Goal: Information Seeking & Learning: Learn about a topic

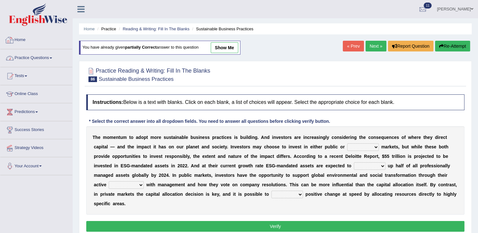
click at [41, 57] on link "Practice Questions" at bounding box center [36, 57] width 72 height 16
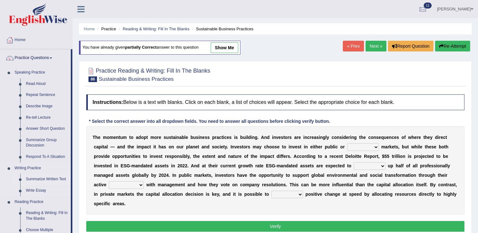
click at [33, 180] on link "Summarize Written Text" at bounding box center [47, 179] width 48 height 11
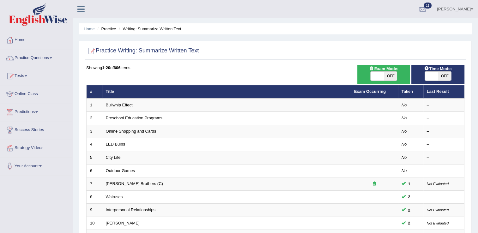
click at [437, 76] on span at bounding box center [431, 76] width 13 height 9
checkbox input "true"
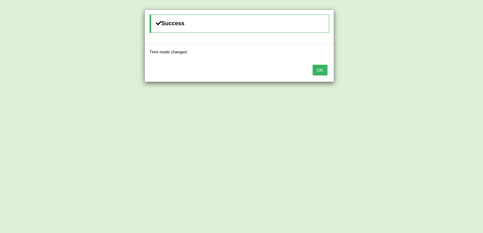
click at [386, 77] on div "Success Time mode changed OK" at bounding box center [241, 116] width 483 height 233
click at [321, 69] on button "OK" at bounding box center [320, 70] width 15 height 11
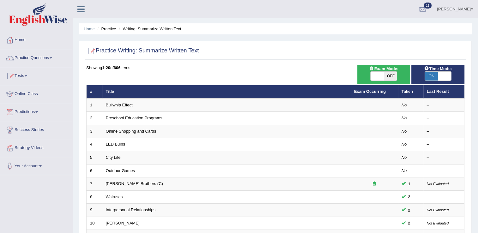
click at [377, 77] on span at bounding box center [377, 76] width 13 height 9
checkbox input "true"
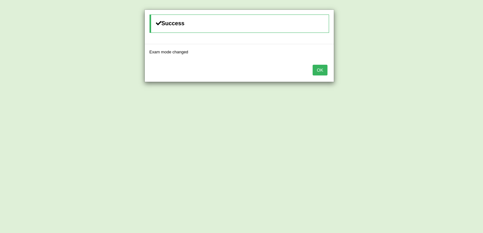
click at [376, 76] on div "Success Exam mode changed OK" at bounding box center [241, 116] width 483 height 233
click at [316, 68] on button "OK" at bounding box center [320, 70] width 15 height 11
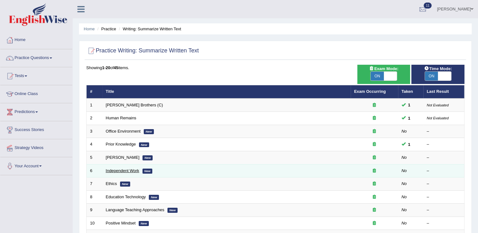
click at [107, 172] on link "Independent Work" at bounding box center [123, 170] width 34 height 5
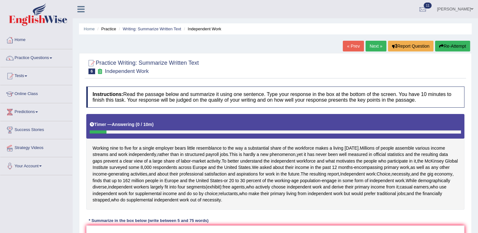
click at [456, 44] on button "Re-Attempt" at bounding box center [452, 46] width 35 height 11
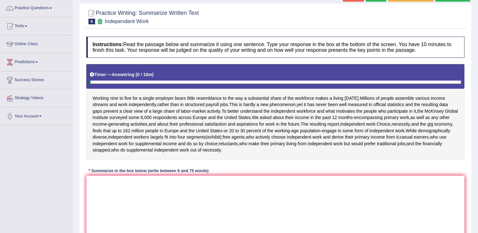
scroll to position [51, 0]
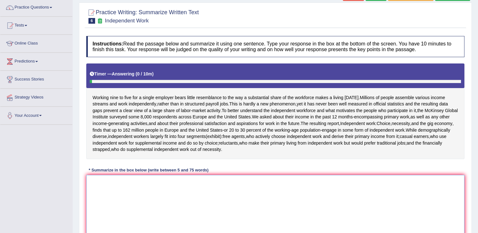
click at [90, 188] on textarea at bounding box center [275, 205] width 378 height 61
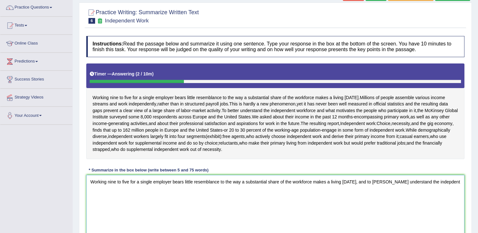
click at [375, 180] on textarea "Working nine to five for a single employer bears little resemblance to the way …" at bounding box center [275, 205] width 378 height 61
click at [430, 182] on textarea "Working nine to five for a single employer bears little resemblance to the way …" at bounding box center [275, 205] width 378 height 61
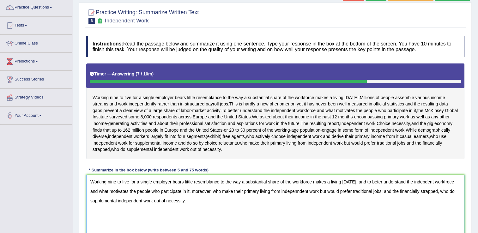
scroll to position [99, 0]
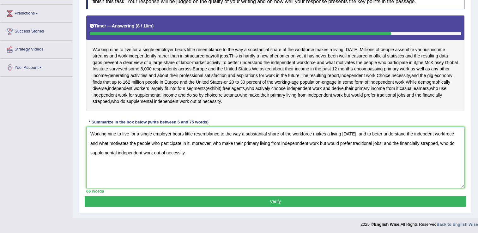
click at [374, 133] on textarea "Working nine to five for a single employer bears little resemblance to the way …" at bounding box center [275, 157] width 378 height 61
click at [444, 136] on textarea "Working nine to five for a single employer bears little resemblance to the way …" at bounding box center [275, 157] width 378 height 61
type textarea "Working nine to five for a single employer bears little resemblance to the way …"
click at [278, 203] on button "Verify" at bounding box center [276, 201] width 382 height 11
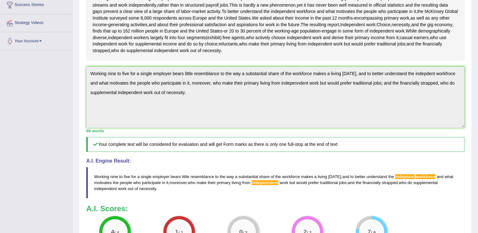
scroll to position [124, 0]
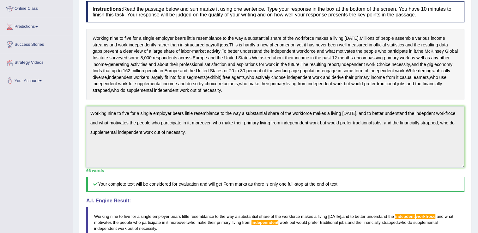
click at [472, 233] on div "Practice Writing: Summarize Written Text 6 Independent Work Instructions: Read …" at bounding box center [275, 156] width 393 height 376
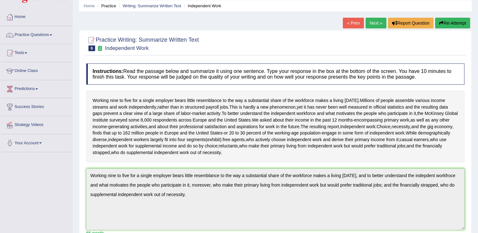
scroll to position [23, 0]
click at [377, 24] on link "Next »" at bounding box center [376, 23] width 21 height 11
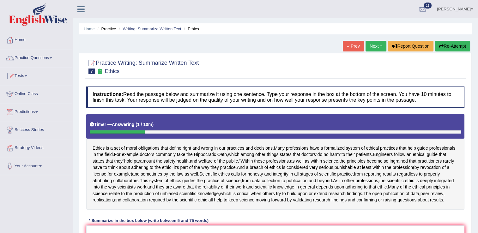
click at [458, 41] on button "Re-Attempt" at bounding box center [452, 46] width 35 height 11
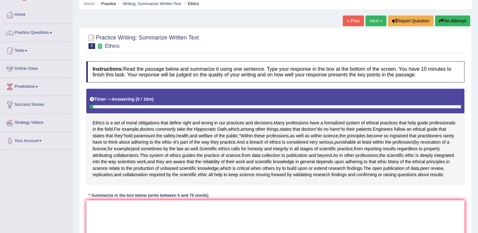
scroll to position [38, 0]
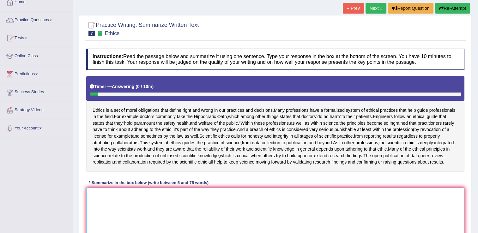
click at [90, 199] on textarea at bounding box center [275, 218] width 378 height 61
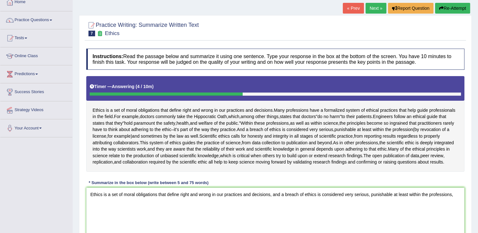
click at [477, 202] on div "Home Practice Writing: Summarize Written Text Ethics « Prev Next » Report Quest…" at bounding box center [276, 120] width 406 height 317
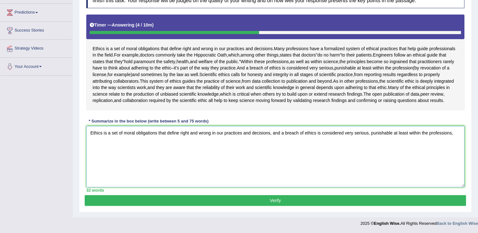
click at [456, 132] on textarea "Ethics is a set of moral obligations that define right and wrong in our practic…" at bounding box center [275, 156] width 378 height 61
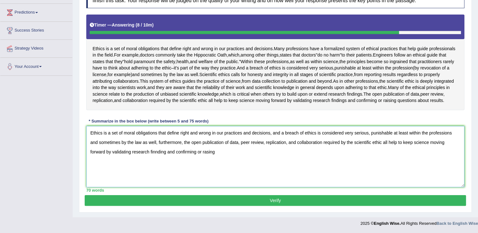
click at [191, 152] on textarea "Ethics is a set of moral obligations that define right and wrong in our practic…" at bounding box center [275, 156] width 378 height 61
click at [198, 154] on textarea "Ethics is a set of moral obligations that define right and wrong in our practic…" at bounding box center [275, 156] width 378 height 61
click at [200, 154] on textarea "Ethics is a set of moral obligations that define right and wrong in our practic…" at bounding box center [275, 156] width 378 height 61
type textarea "Ethics is a set of moral obligations that define right and wrong in our practic…"
click at [266, 198] on button "Verify" at bounding box center [276, 200] width 382 height 11
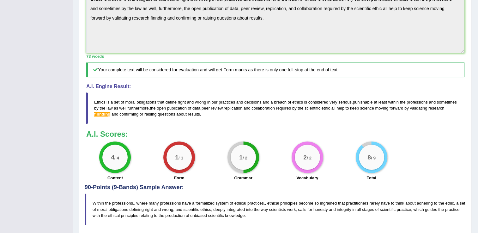
scroll to position [228, 0]
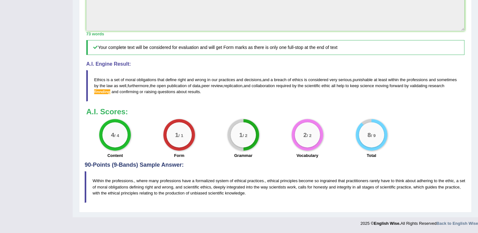
click at [266, 198] on blockquote "Within the professions., where many professions have a formalized system of eth…" at bounding box center [276, 186] width 382 height 31
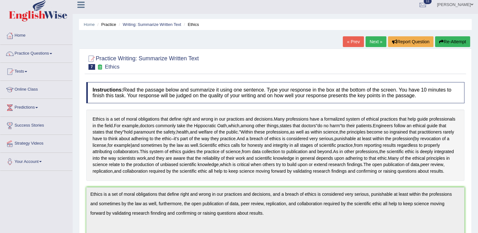
scroll to position [0, 0]
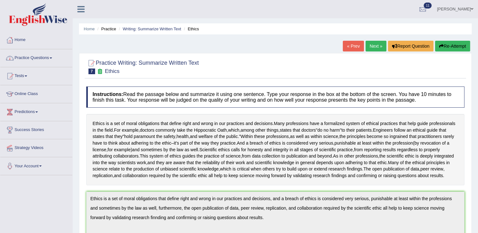
click at [31, 60] on link "Practice Questions" at bounding box center [36, 57] width 72 height 16
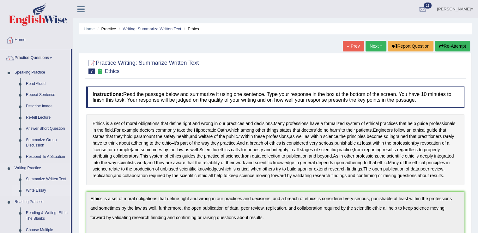
click at [40, 189] on link "Write Essay" at bounding box center [47, 190] width 48 height 11
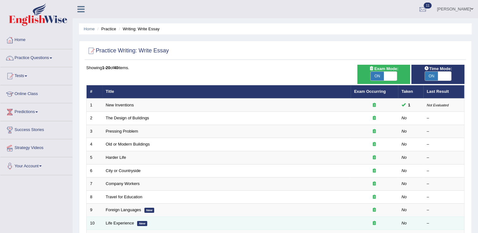
click at [283, 224] on td "Life Experience New" at bounding box center [226, 223] width 248 height 13
